Goal: Check status: Check status

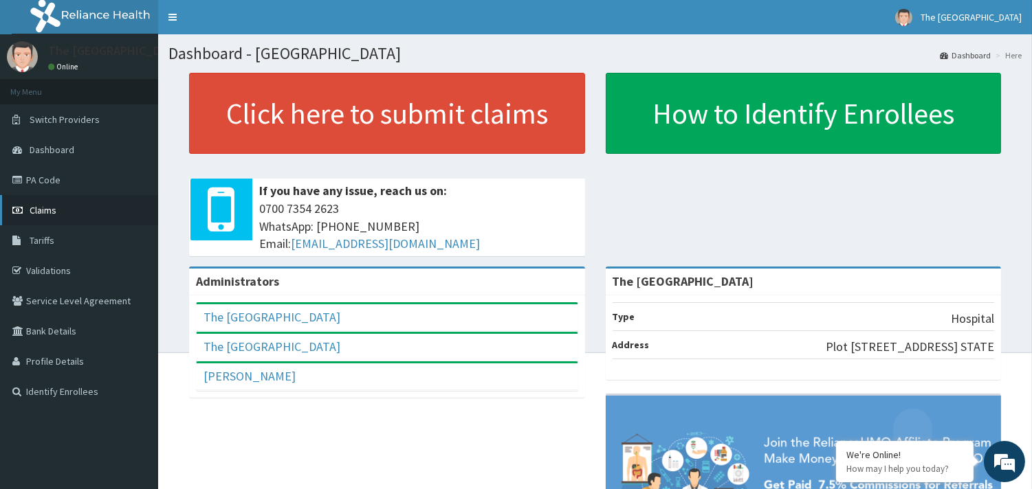
click at [38, 210] on span "Claims" at bounding box center [43, 210] width 27 height 12
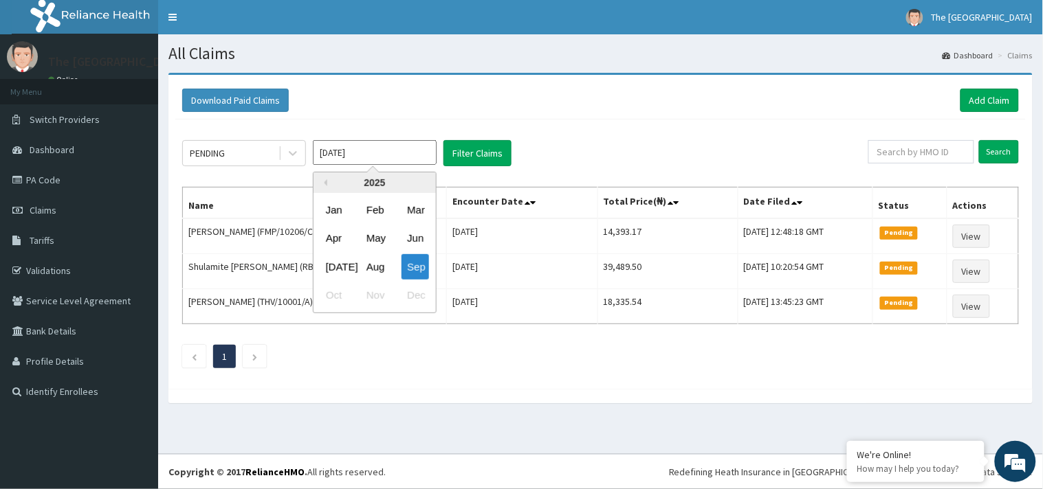
click at [386, 153] on input "Sep 2025" at bounding box center [375, 152] width 124 height 25
click at [377, 260] on div "Aug" at bounding box center [374, 266] width 27 height 25
click at [377, 260] on td "Shulamite Ajayi (RBP/10027/A)" at bounding box center [315, 271] width 264 height 35
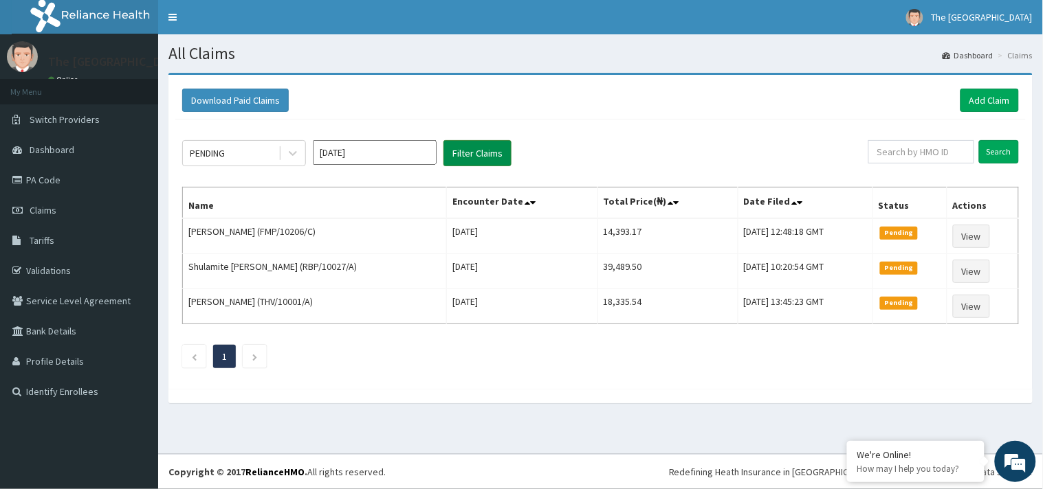
click at [463, 146] on button "Filter Claims" at bounding box center [477, 153] width 68 height 26
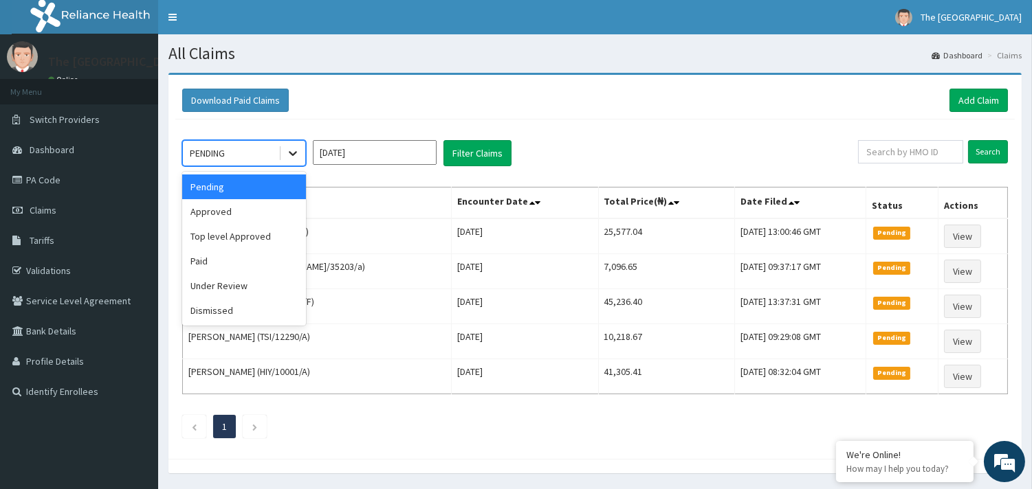
click at [293, 153] on icon at bounding box center [293, 153] width 14 height 14
click at [237, 209] on div "Approved" at bounding box center [244, 211] width 124 height 25
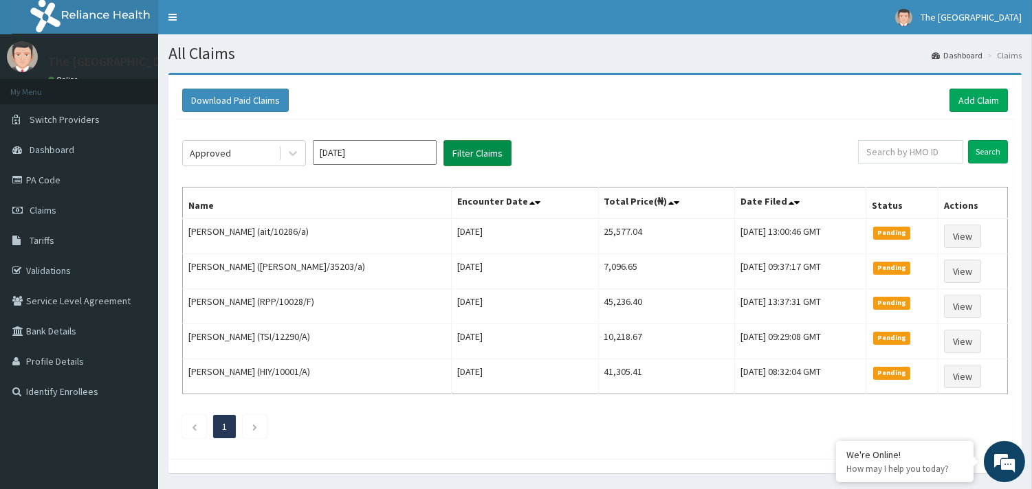
click at [473, 153] on button "Filter Claims" at bounding box center [477, 153] width 68 height 26
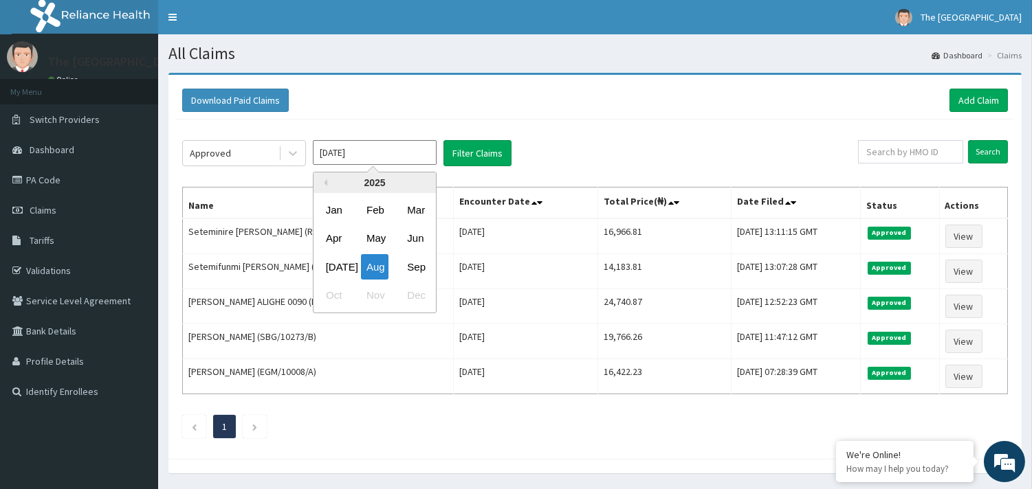
click at [409, 151] on input "Aug 2025" at bounding box center [375, 152] width 124 height 25
click at [337, 267] on div "Jul" at bounding box center [333, 266] width 27 height 25
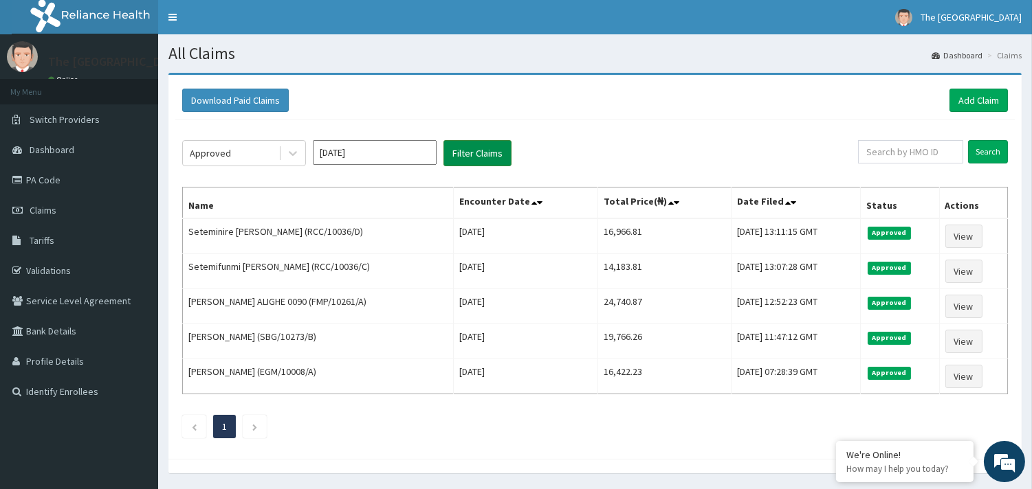
click at [465, 153] on button "Filter Claims" at bounding box center [477, 153] width 68 height 26
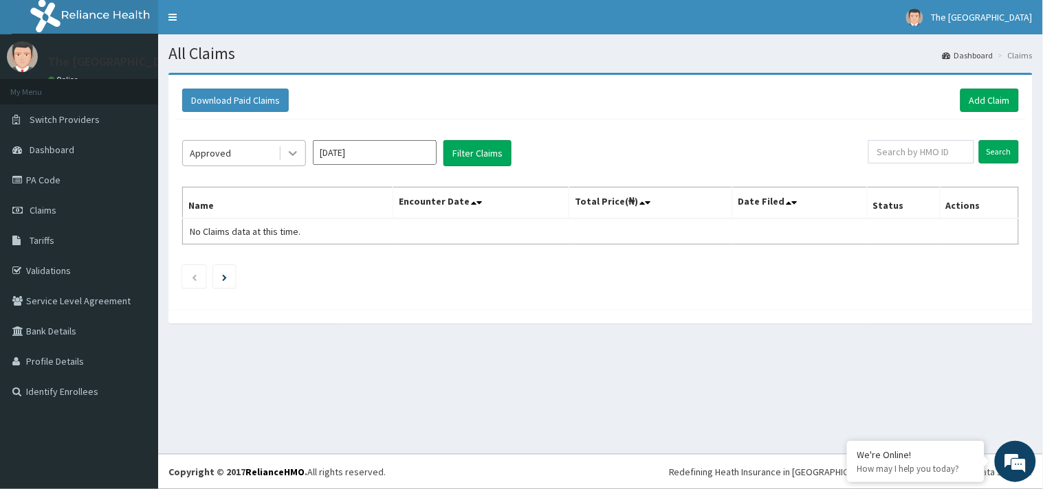
click at [289, 153] on icon at bounding box center [293, 153] width 14 height 14
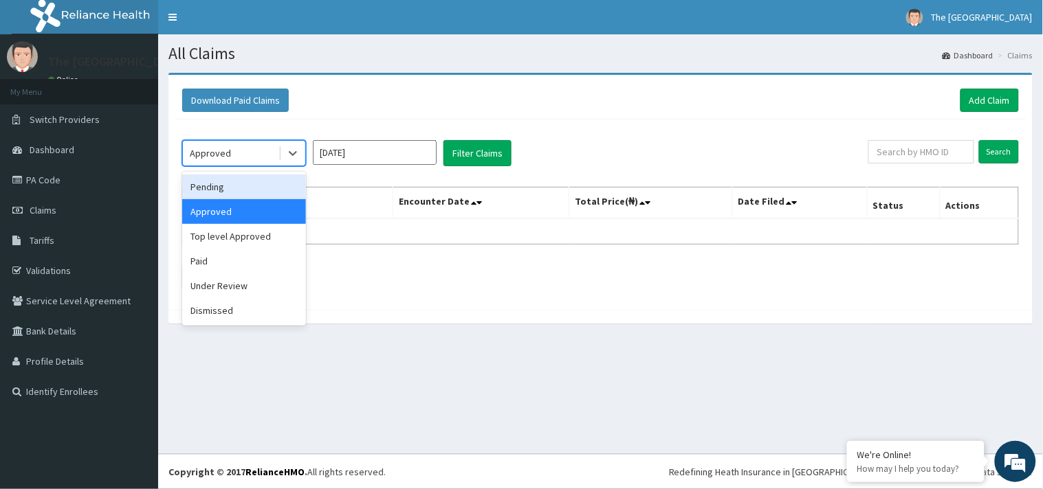
click at [224, 184] on div "Pending" at bounding box center [244, 187] width 124 height 25
drag, startPoint x: 224, startPoint y: 184, endPoint x: 255, endPoint y: 175, distance: 32.0
click at [224, 184] on div "option Approved, selected. option Pending focused, 1 of 6. 6 results available.…" at bounding box center [600, 211] width 850 height 183
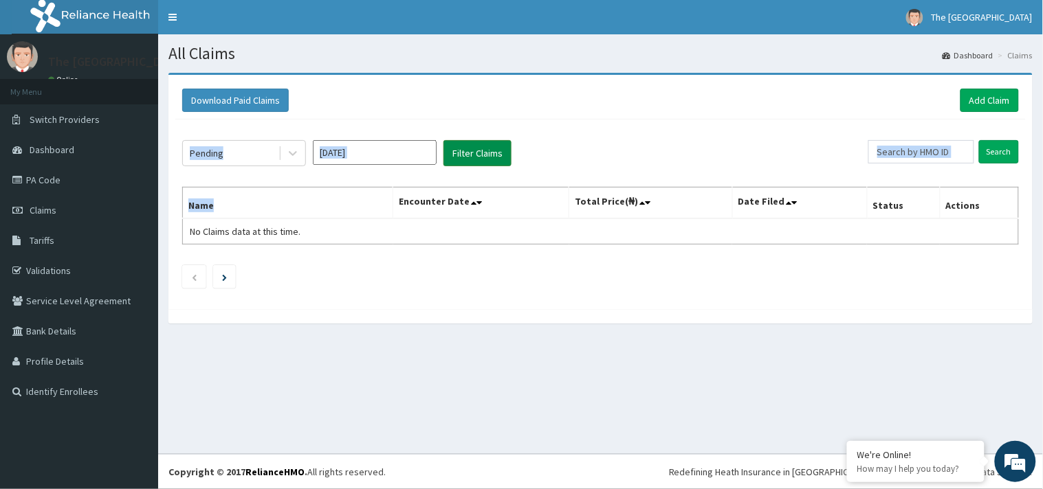
click at [471, 148] on button "Filter Claims" at bounding box center [477, 153] width 68 height 26
click at [465, 154] on button "Filter Claims" at bounding box center [477, 153] width 68 height 26
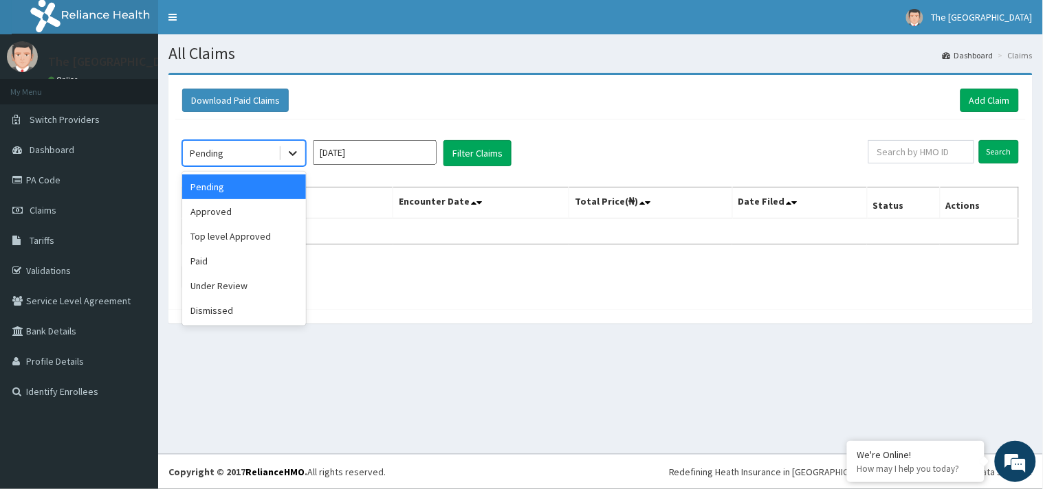
click at [287, 150] on icon at bounding box center [293, 153] width 14 height 14
click at [224, 237] on div "Top level Approved" at bounding box center [244, 236] width 124 height 25
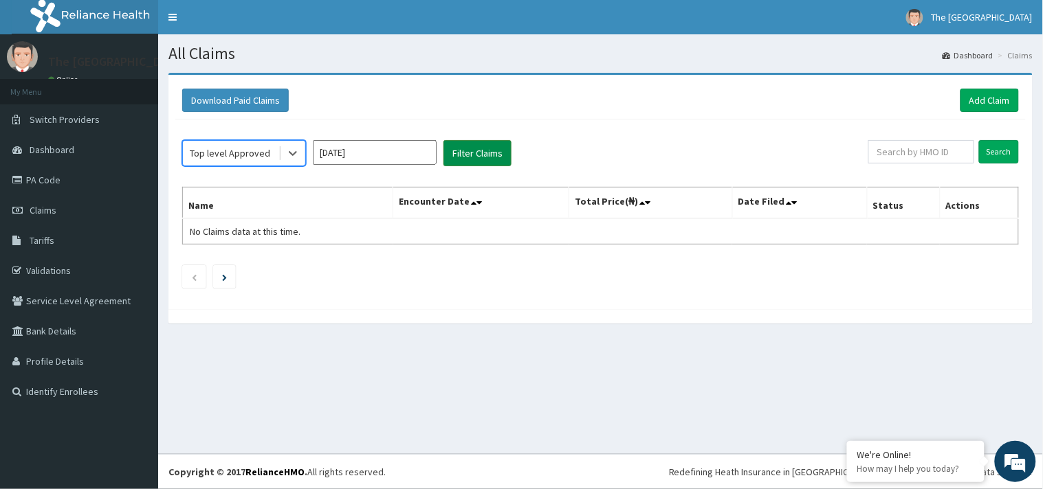
click at [475, 158] on button "Filter Claims" at bounding box center [477, 153] width 68 height 26
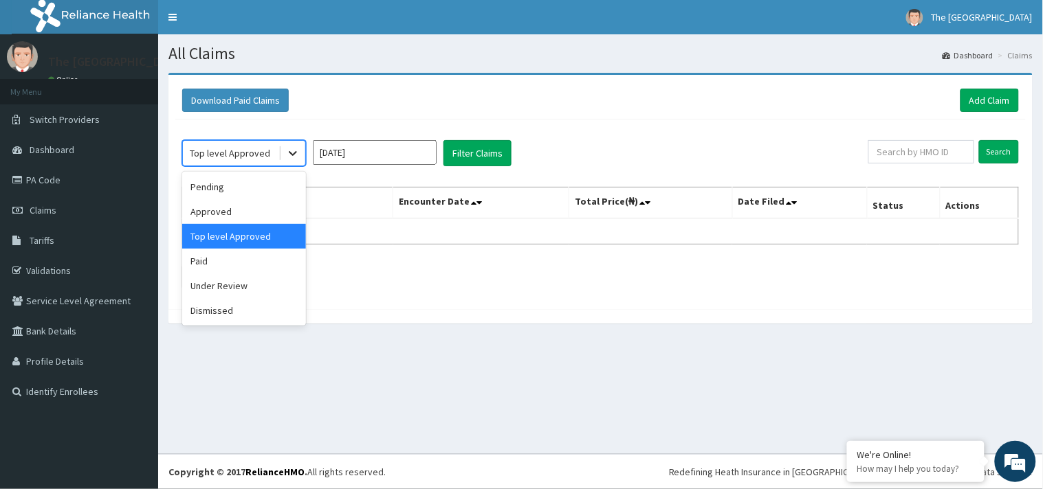
click at [287, 147] on icon at bounding box center [293, 153] width 14 height 14
click at [293, 148] on icon at bounding box center [293, 153] width 14 height 14
click at [236, 263] on div "Paid" at bounding box center [244, 261] width 124 height 25
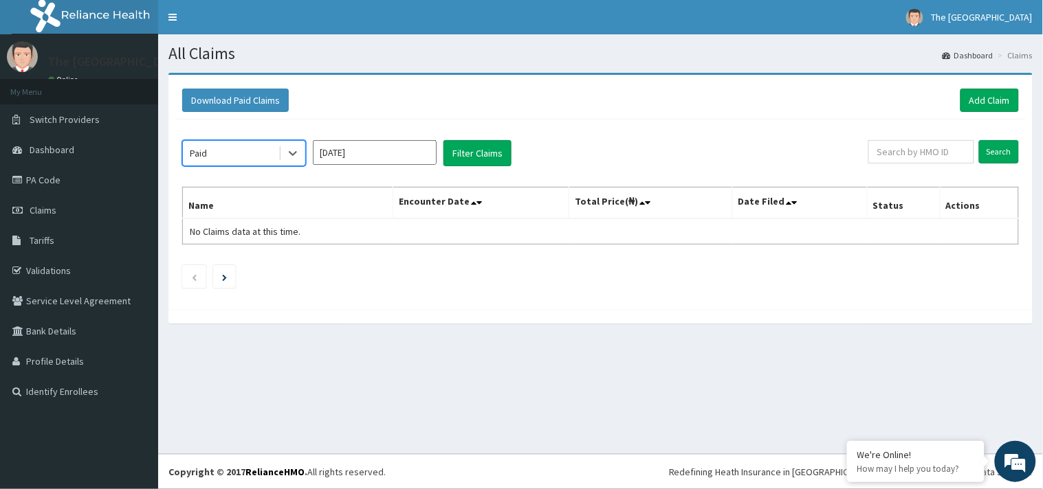
click at [407, 150] on input "Jul 2025" at bounding box center [375, 152] width 124 height 25
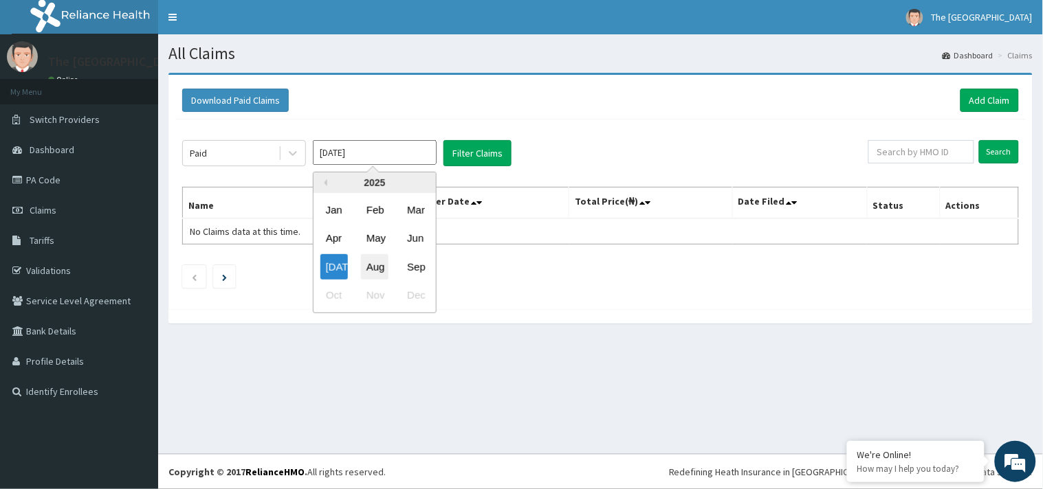
click at [374, 264] on div "Aug" at bounding box center [374, 266] width 27 height 25
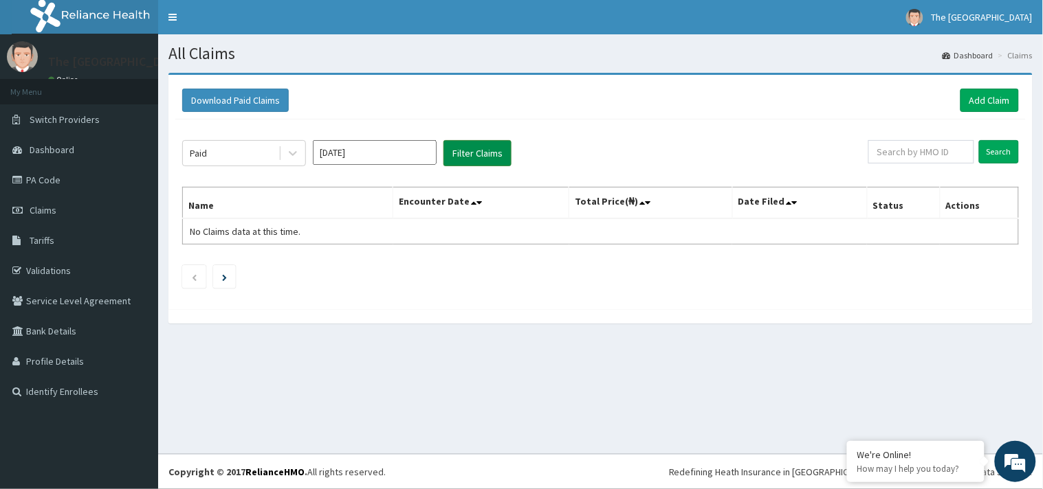
click at [461, 161] on button "Filter Claims" at bounding box center [477, 153] width 68 height 26
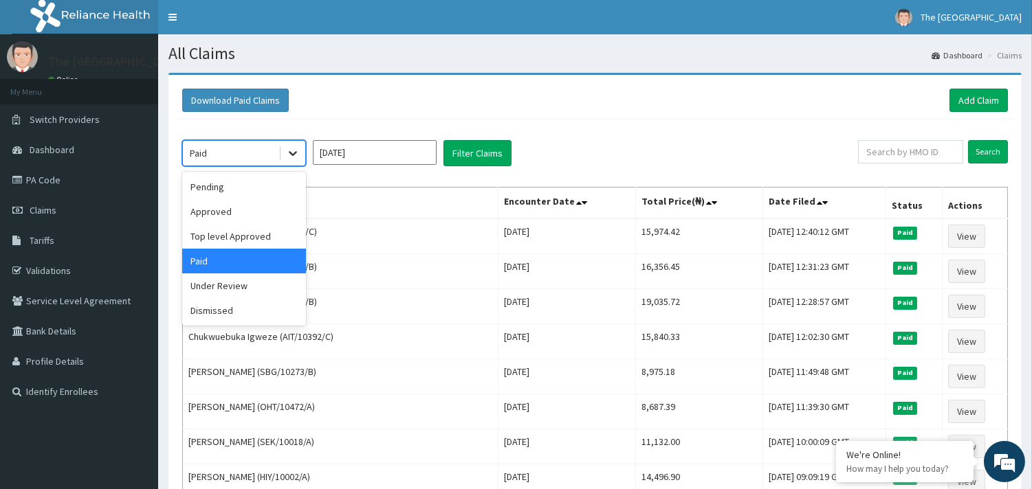
click at [296, 148] on icon at bounding box center [293, 153] width 14 height 14
click at [252, 234] on div "Top level Approved" at bounding box center [244, 236] width 124 height 25
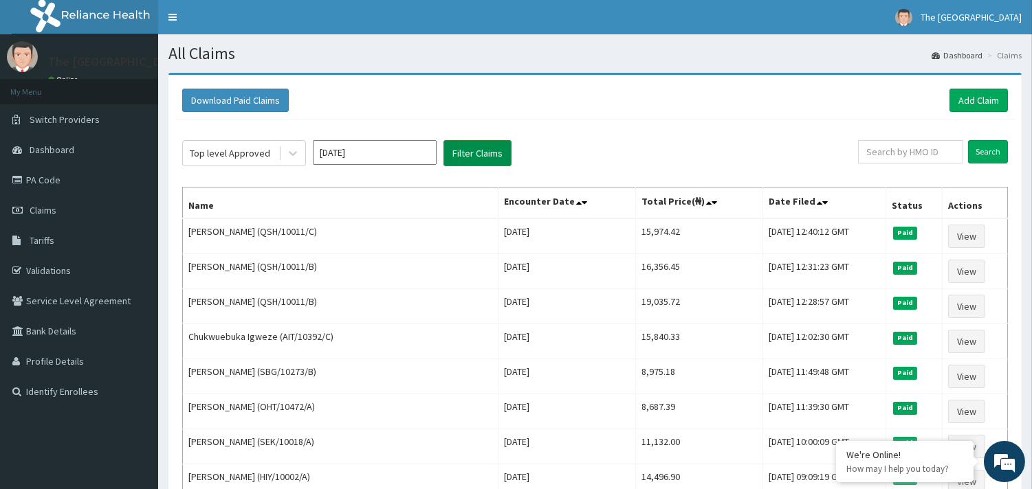
click at [461, 151] on button "Filter Claims" at bounding box center [477, 153] width 68 height 26
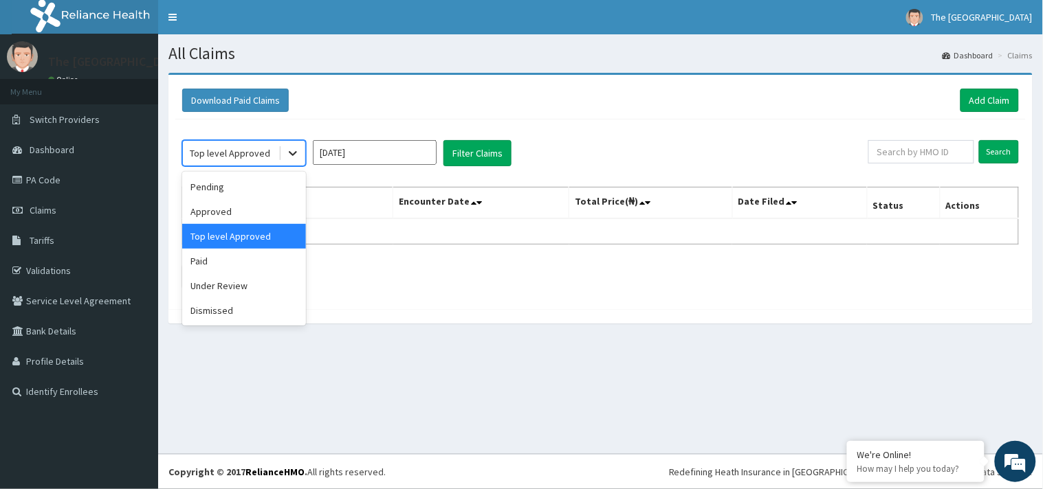
click at [290, 151] on icon at bounding box center [293, 153] width 14 height 14
click at [224, 208] on div "Approved" at bounding box center [244, 211] width 124 height 25
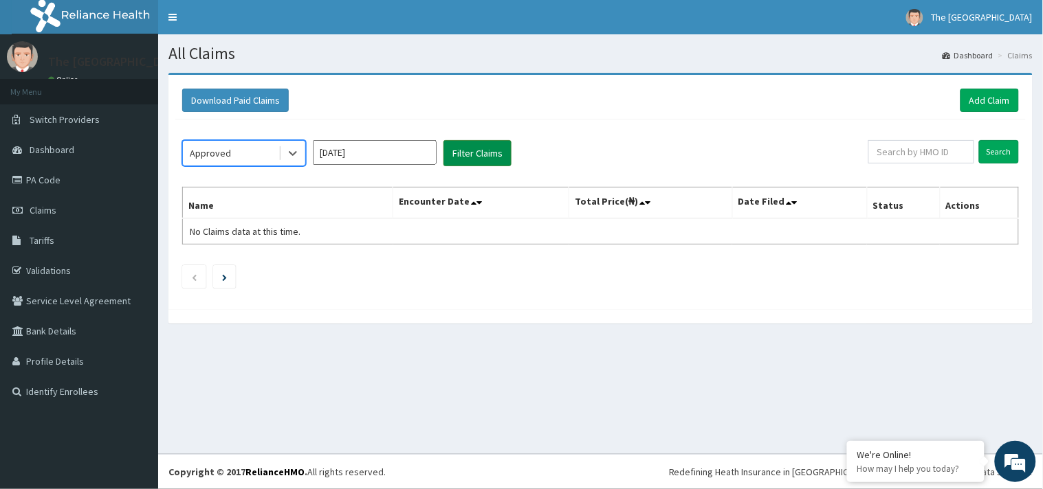
click at [478, 144] on button "Filter Claims" at bounding box center [477, 153] width 68 height 26
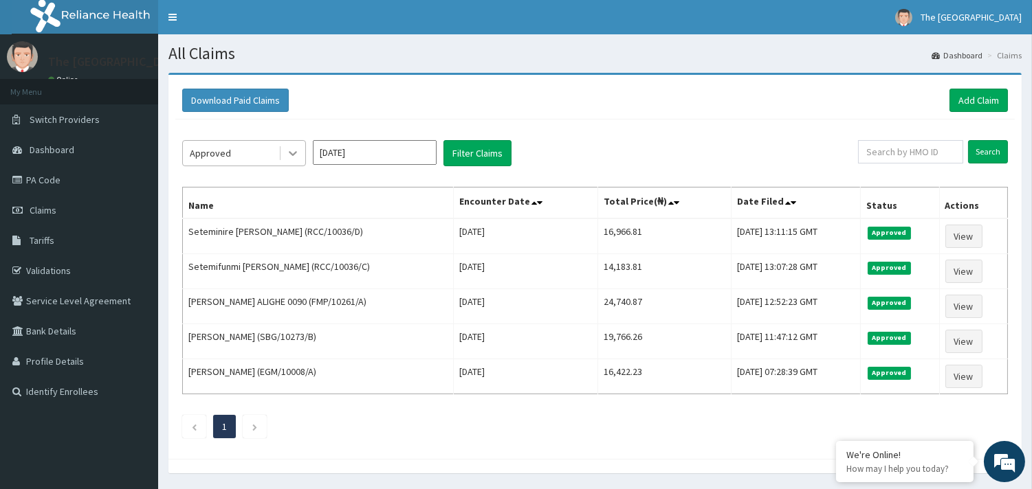
click at [287, 149] on icon at bounding box center [293, 153] width 14 height 14
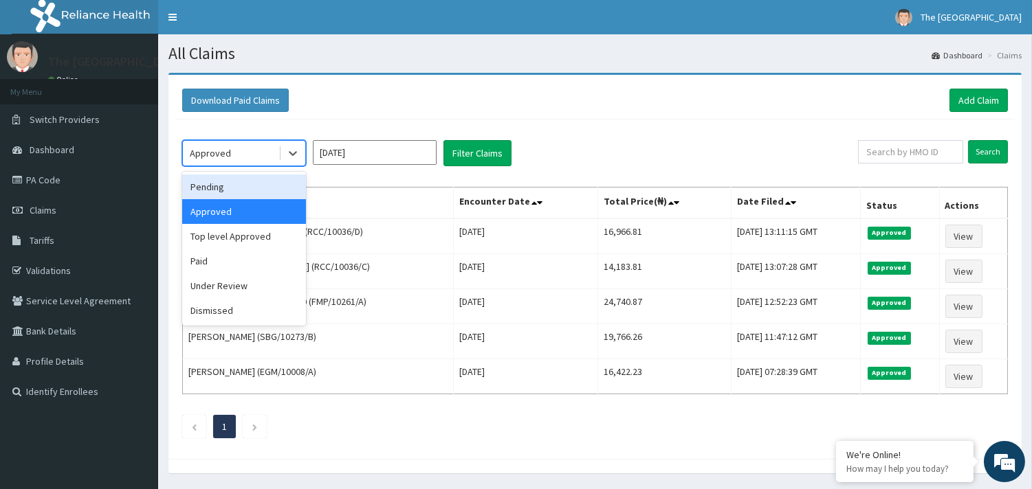
click at [251, 184] on div "Pending" at bounding box center [244, 187] width 124 height 25
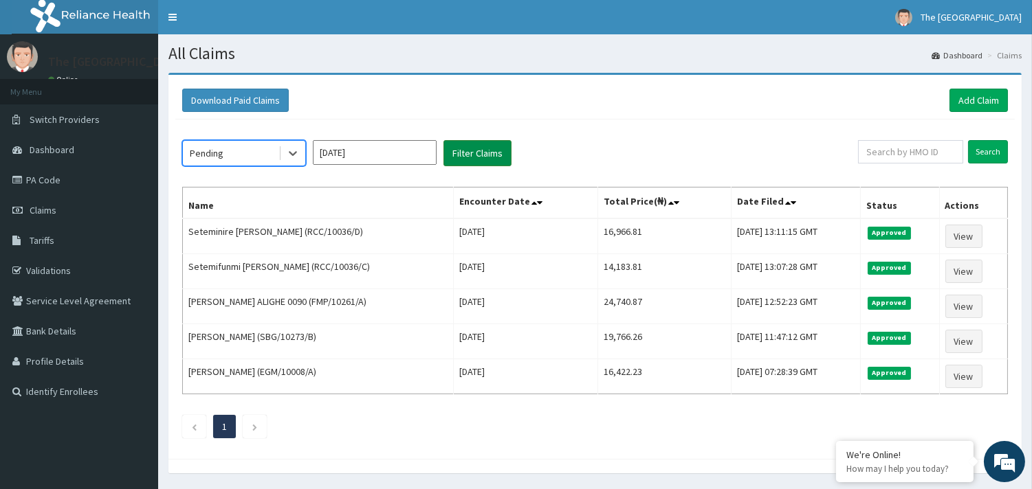
click at [470, 148] on button "Filter Claims" at bounding box center [477, 153] width 68 height 26
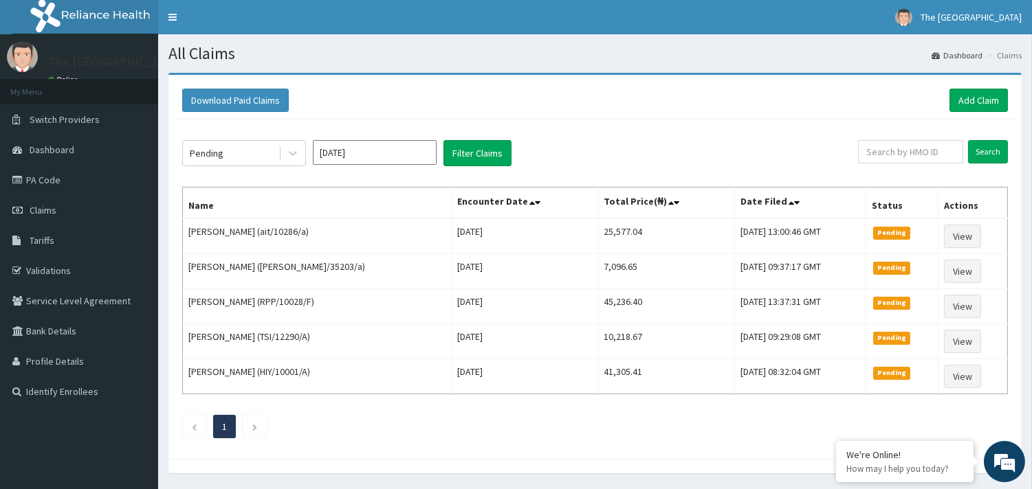
drag, startPoint x: 429, startPoint y: 155, endPoint x: 421, endPoint y: 160, distance: 9.0
click at [428, 155] on input "Aug 2025" at bounding box center [375, 152] width 124 height 25
click at [424, 265] on div "Sep" at bounding box center [414, 266] width 27 height 25
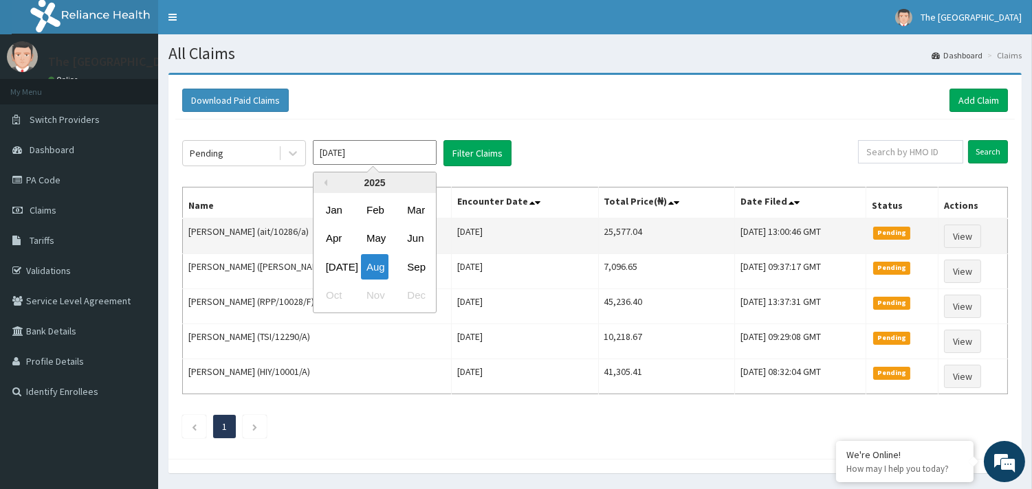
click at [451, 265] on td "Thu Aug 21 2025" at bounding box center [524, 271] width 147 height 35
type input "Sep 2025"
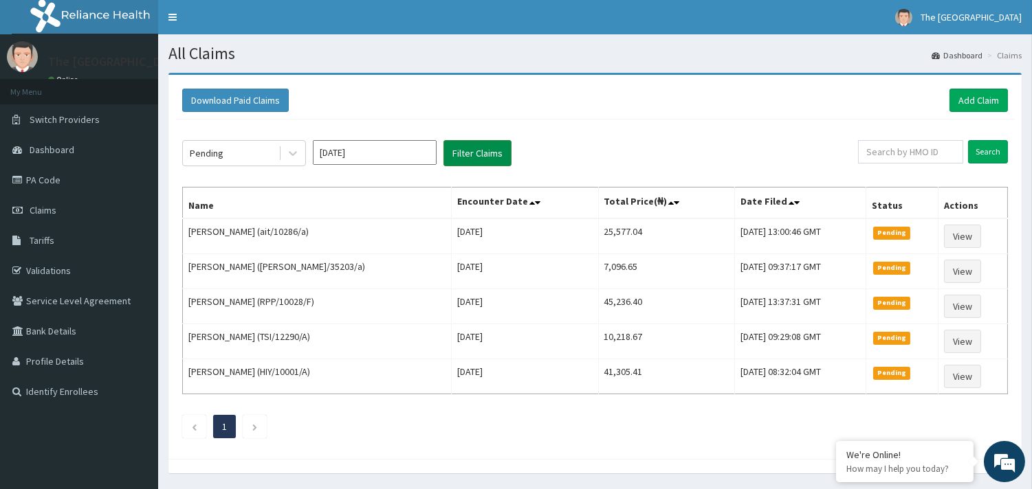
click at [467, 159] on button "Filter Claims" at bounding box center [477, 153] width 68 height 26
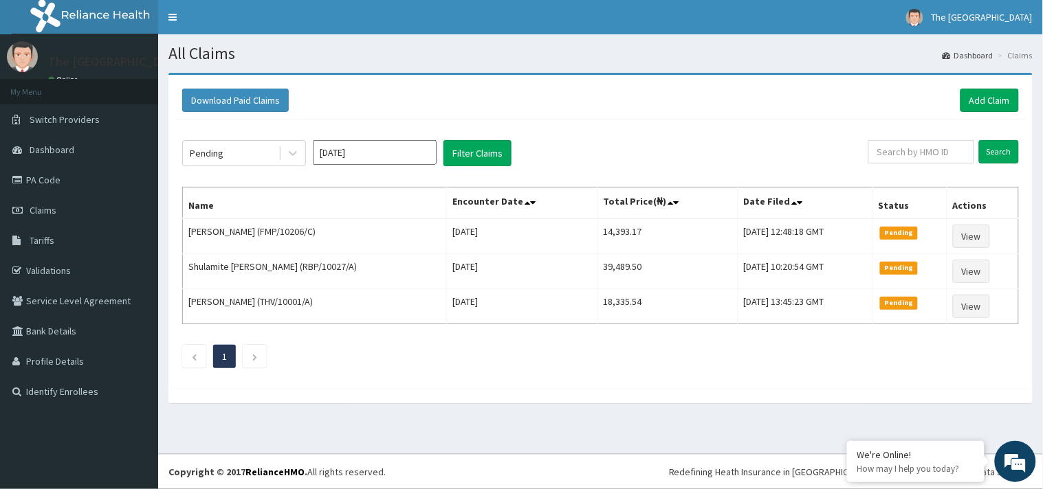
click at [419, 152] on input "Sep 2025" at bounding box center [375, 152] width 124 height 25
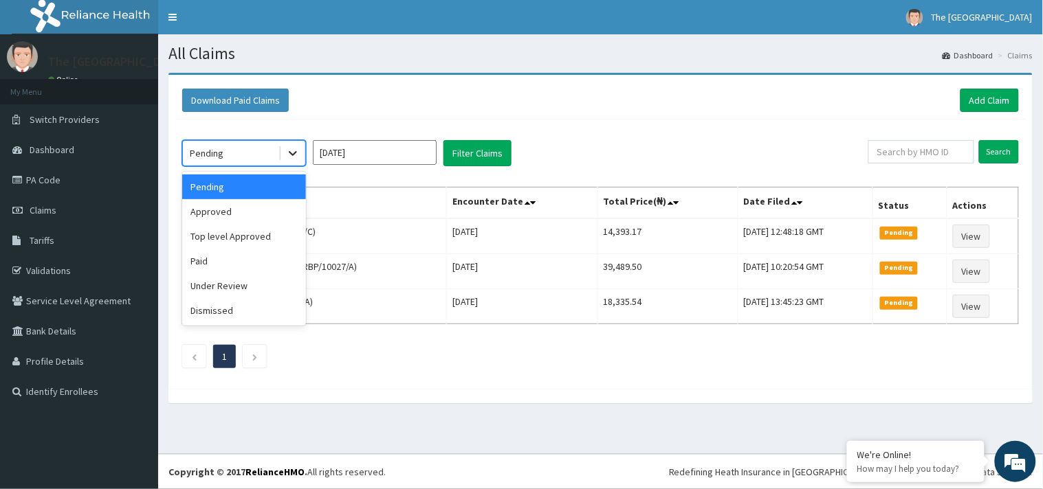
click at [300, 149] on div at bounding box center [292, 153] width 25 height 25
click at [237, 217] on div "Approved" at bounding box center [244, 211] width 124 height 25
click at [237, 217] on th "Name" at bounding box center [315, 204] width 264 height 32
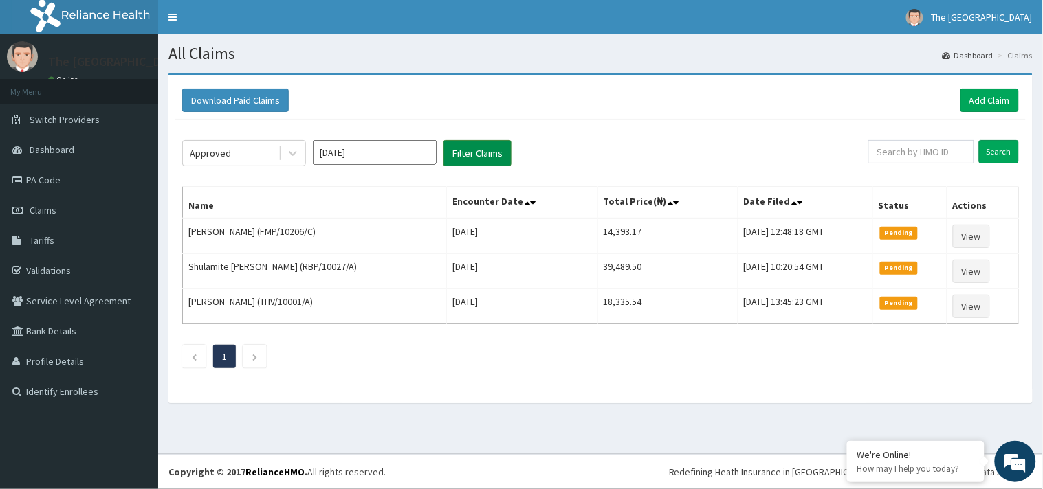
click at [461, 151] on button "Filter Claims" at bounding box center [477, 153] width 68 height 26
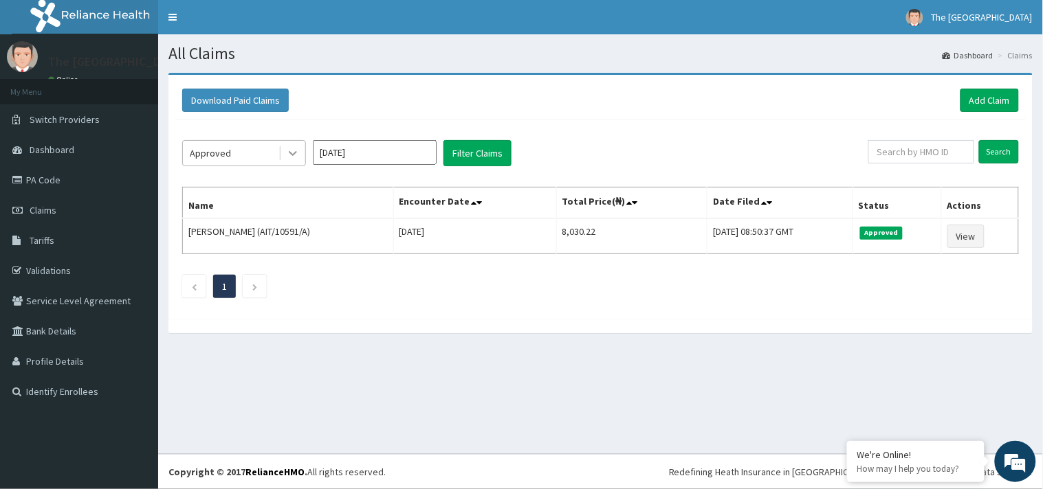
click at [289, 147] on icon at bounding box center [293, 153] width 14 height 14
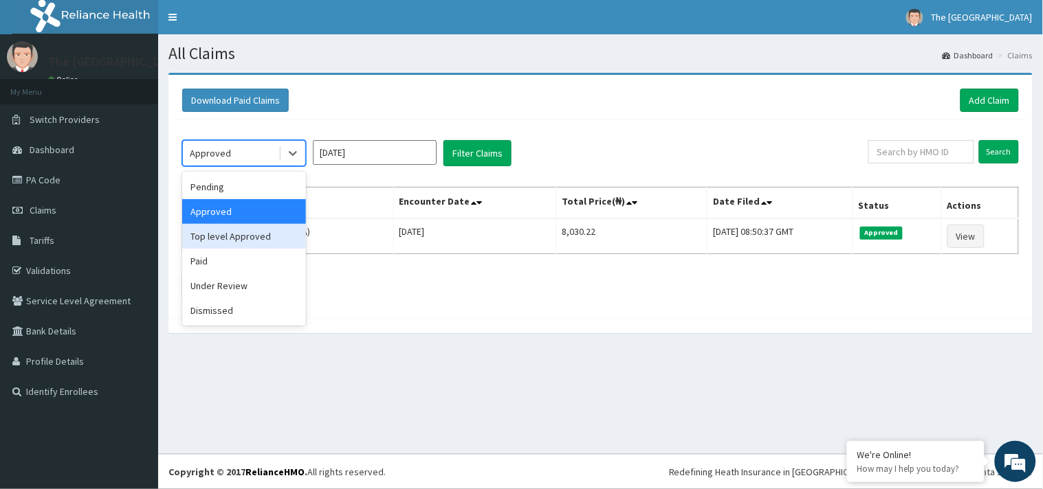
drag, startPoint x: 245, startPoint y: 235, endPoint x: 355, endPoint y: 195, distance: 117.2
click at [245, 234] on div "Top level Approved" at bounding box center [244, 236] width 124 height 25
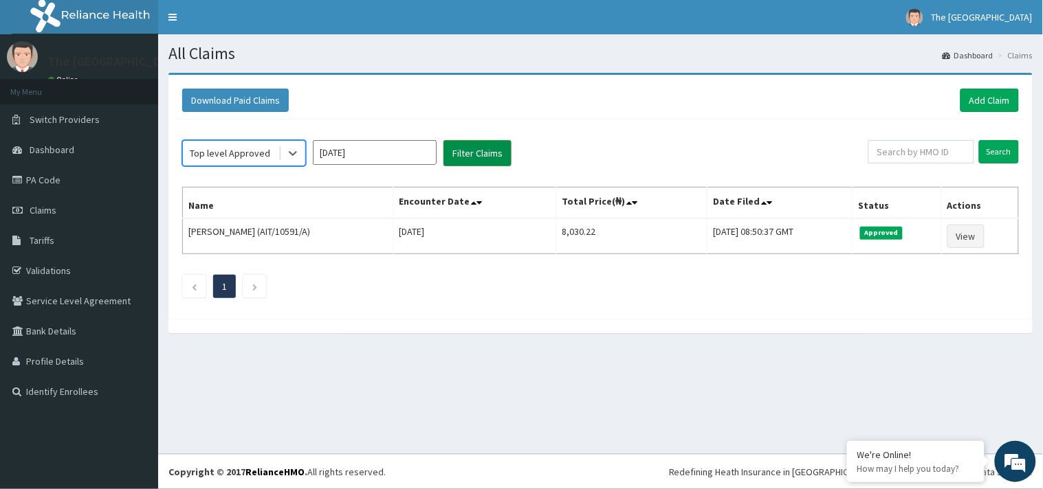
click at [478, 150] on button "Filter Claims" at bounding box center [477, 153] width 68 height 26
